Goal: Task Accomplishment & Management: Use online tool/utility

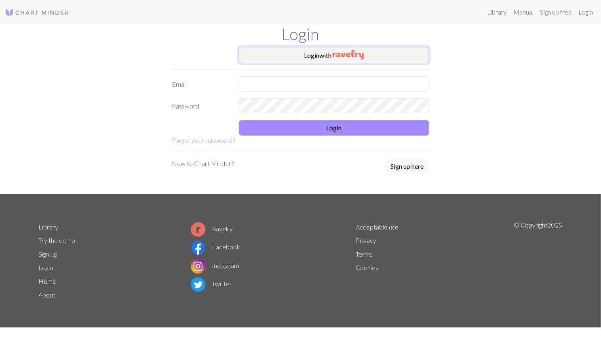
click at [363, 55] on img "button" at bounding box center [348, 55] width 31 height 10
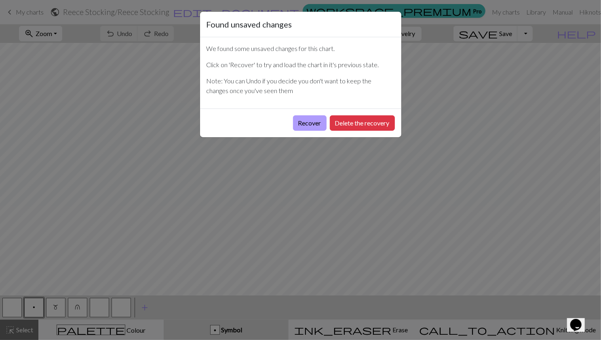
click at [312, 120] on button "Recover" at bounding box center [310, 122] width 34 height 15
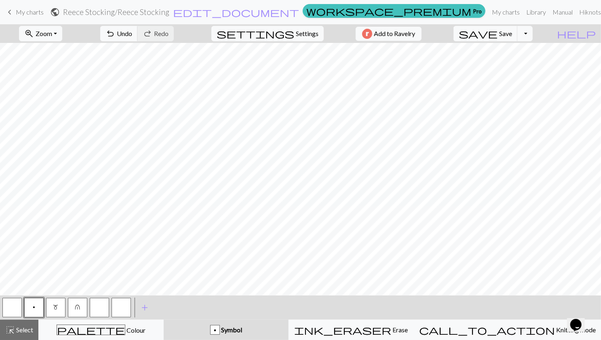
click at [37, 11] on span "My charts" at bounding box center [30, 12] width 28 height 8
click at [498, 34] on span "save" at bounding box center [478, 33] width 39 height 11
click at [30, 16] on div "Chart saved" at bounding box center [300, 16] width 601 height 32
drag, startPoint x: 30, startPoint y: 8, endPoint x: 25, endPoint y: 11, distance: 5.6
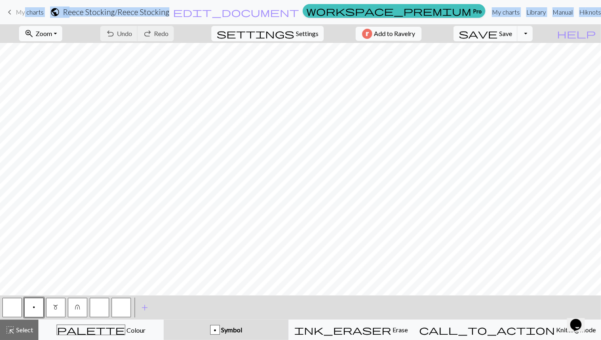
click at [25, 11] on span "My charts" at bounding box center [30, 12] width 28 height 8
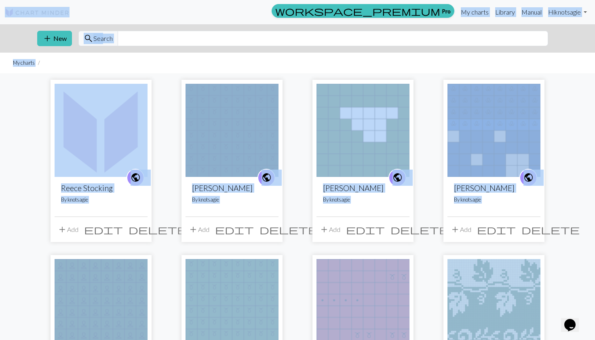
click at [171, 137] on div "public Reece Stocking By knotsagie add Add edit delete public [PERSON_NAME] By …" at bounding box center [298, 336] width 534 height 526
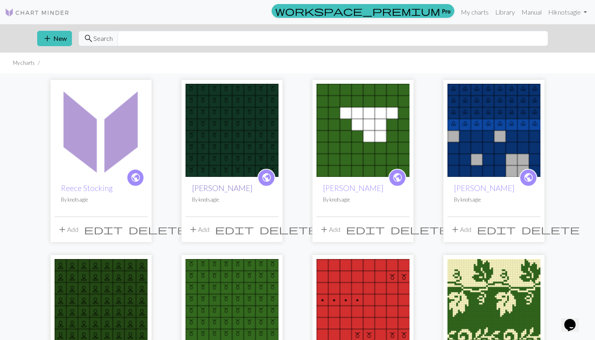
click at [221, 191] on link "[PERSON_NAME]" at bounding box center [222, 187] width 61 height 9
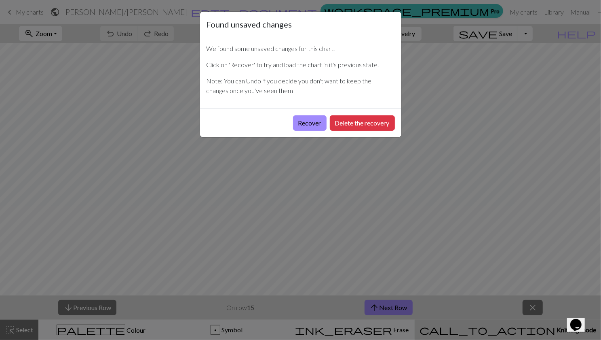
click at [302, 133] on div "Recover Delete the recovery" at bounding box center [300, 122] width 201 height 29
click at [388, 167] on div "Found unsaved changes We found some unsaved changes for this chart. Click on 'R…" at bounding box center [300, 170] width 601 height 340
click at [305, 124] on button "Recover" at bounding box center [310, 122] width 34 height 15
